Goal: Book appointment/travel/reservation

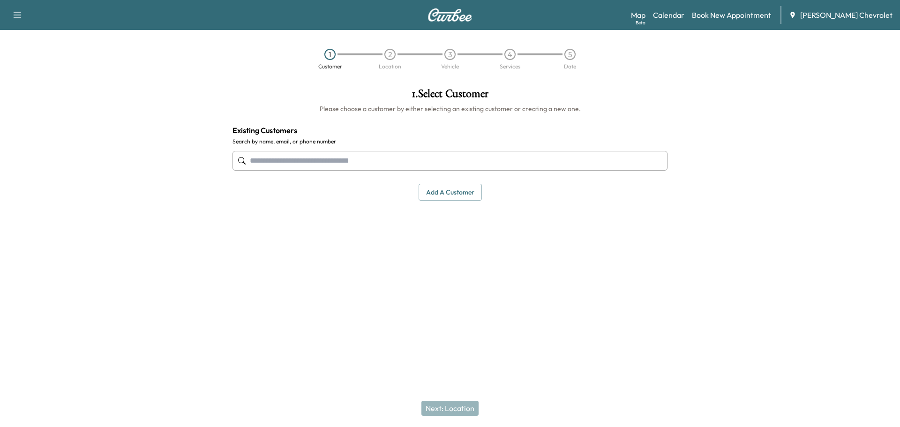
click at [340, 161] on input "text" at bounding box center [450, 161] width 435 height 20
click at [341, 158] on input "text" at bounding box center [450, 161] width 435 height 20
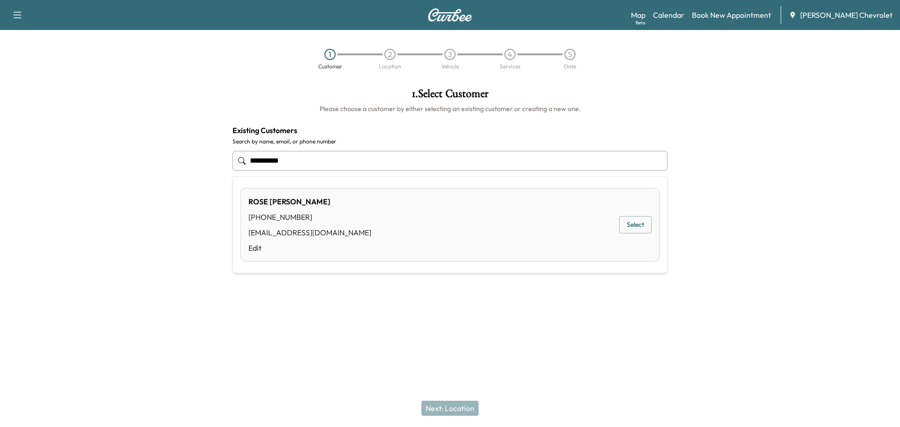
click at [327, 208] on div "[PERSON_NAME] [PHONE_NUMBER] [EMAIL_ADDRESS][DOMAIN_NAME] Edit Select" at bounding box center [449, 225] width 419 height 74
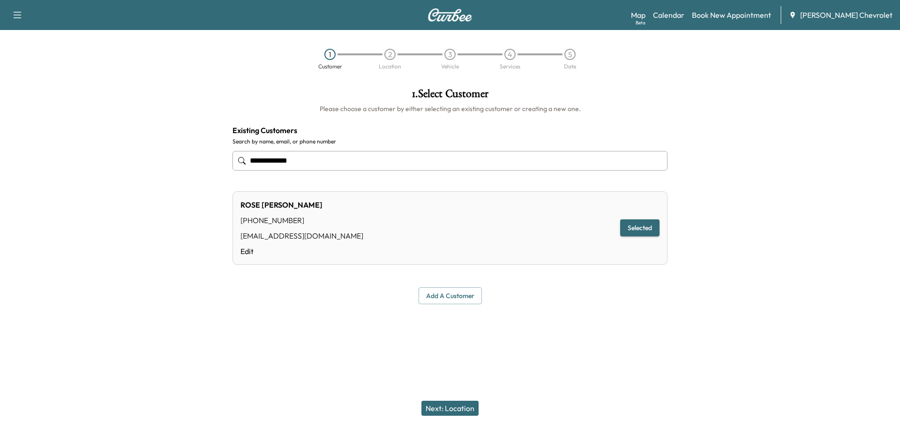
type input "**********"
click at [631, 227] on button "Selected" at bounding box center [639, 227] width 39 height 17
click at [459, 408] on button "Next: Location" at bounding box center [449, 408] width 57 height 15
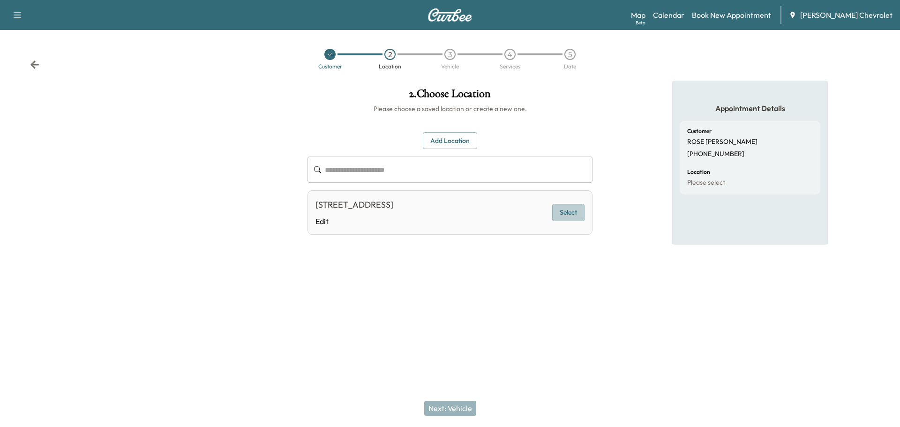
click at [562, 212] on button "Select" at bounding box center [568, 212] width 32 height 17
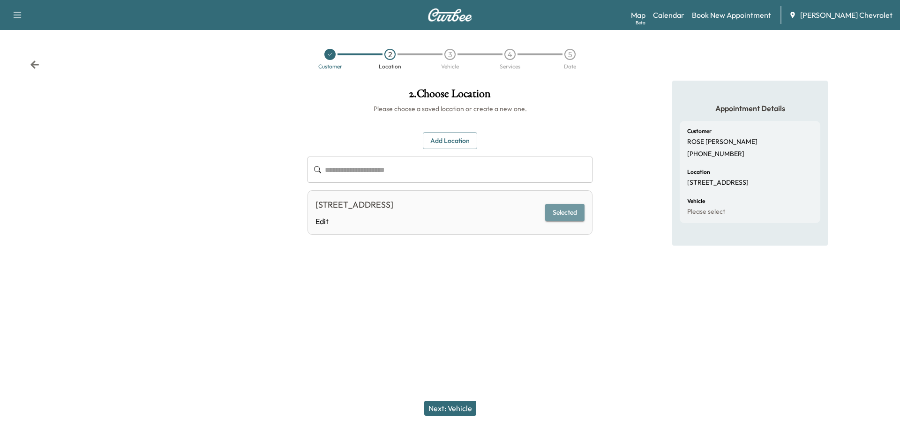
click at [560, 216] on button "Selected" at bounding box center [564, 212] width 39 height 17
click at [461, 405] on button "Next: Vehicle" at bounding box center [450, 408] width 52 height 15
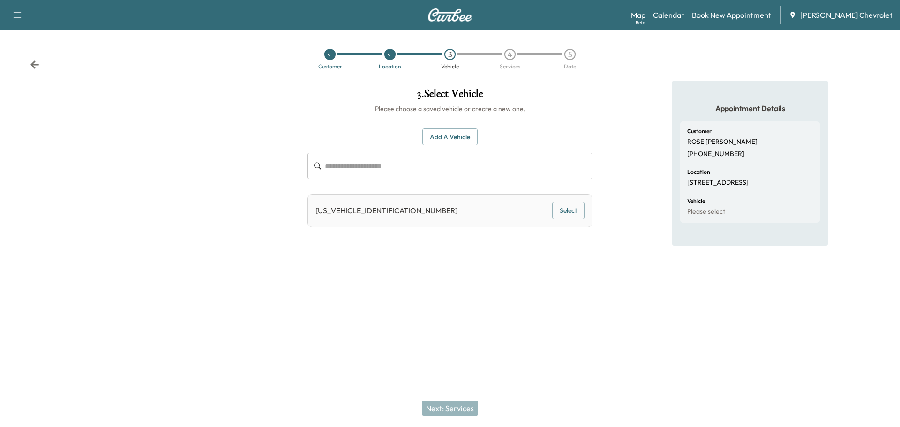
drag, startPoint x: 573, startPoint y: 219, endPoint x: 571, endPoint y: 209, distance: 10.4
click at [573, 217] on div "[US_VEHICLE_IDENTIFICATION_NUMBER] Select" at bounding box center [450, 210] width 285 height 33
click at [571, 203] on button "Select" at bounding box center [568, 210] width 32 height 17
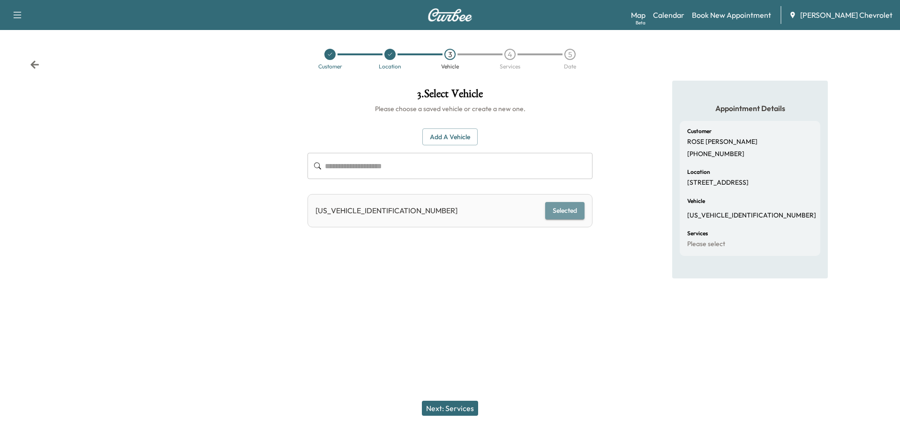
click at [562, 203] on button "Selected" at bounding box center [564, 210] width 39 height 17
click at [450, 404] on button "Next: Services" at bounding box center [450, 408] width 56 height 15
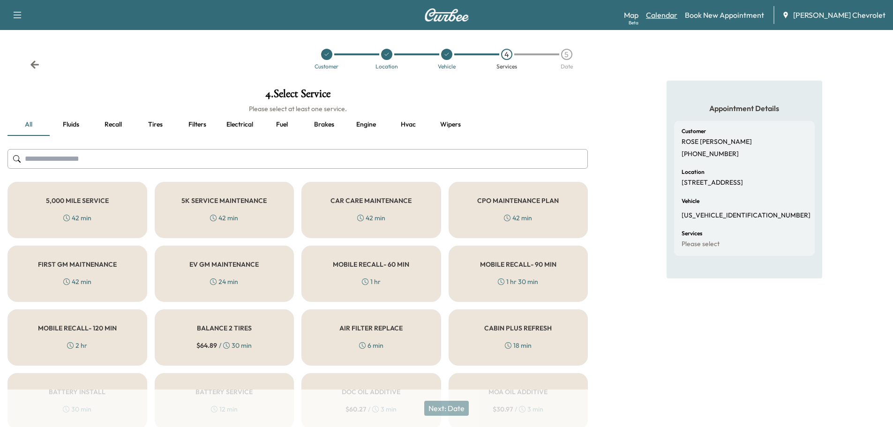
click at [677, 14] on link "Calendar" at bounding box center [661, 14] width 31 height 11
